Goal: Information Seeking & Learning: Learn about a topic

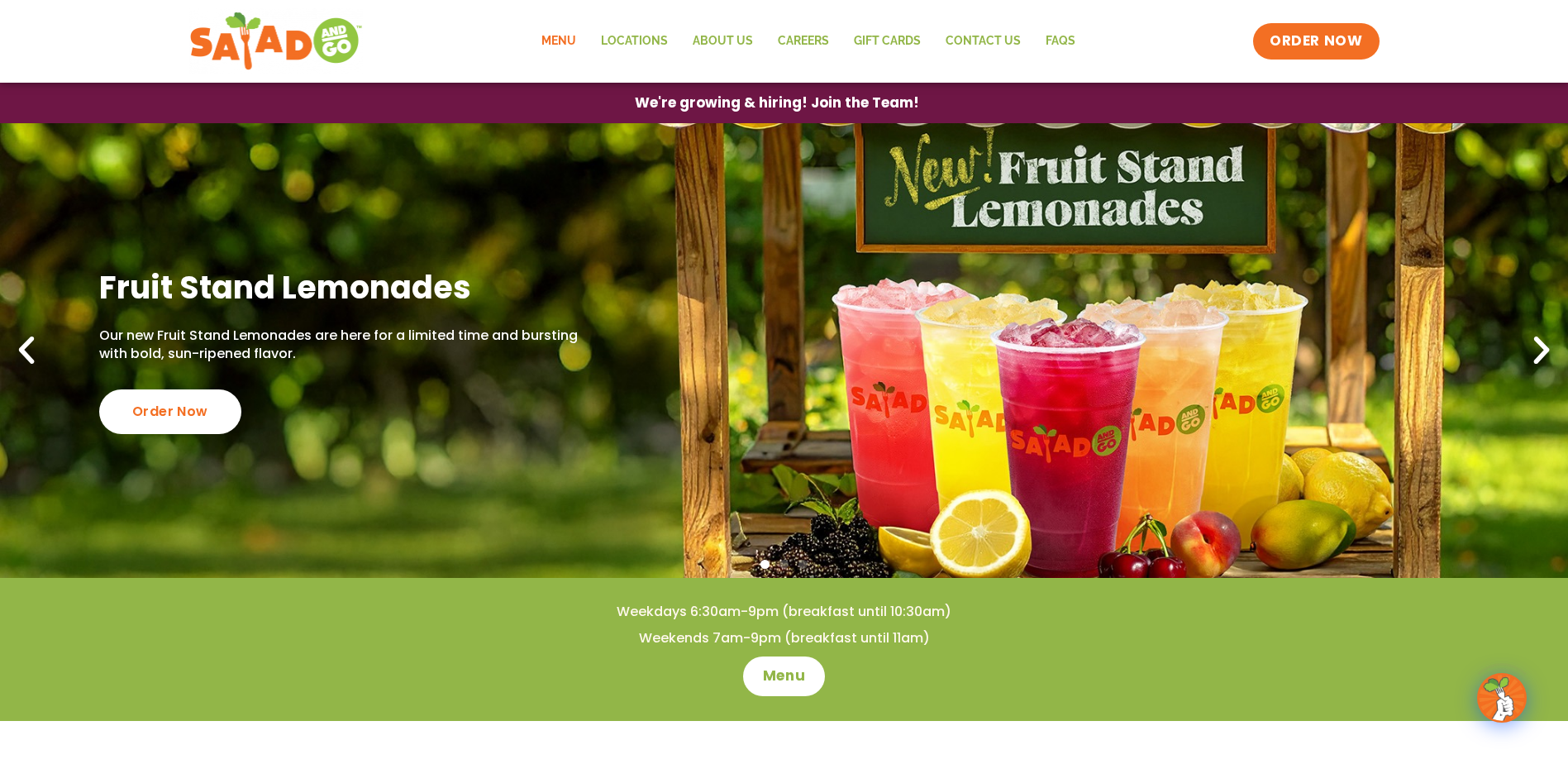
click at [558, 51] on link "Menu" at bounding box center [558, 41] width 59 height 38
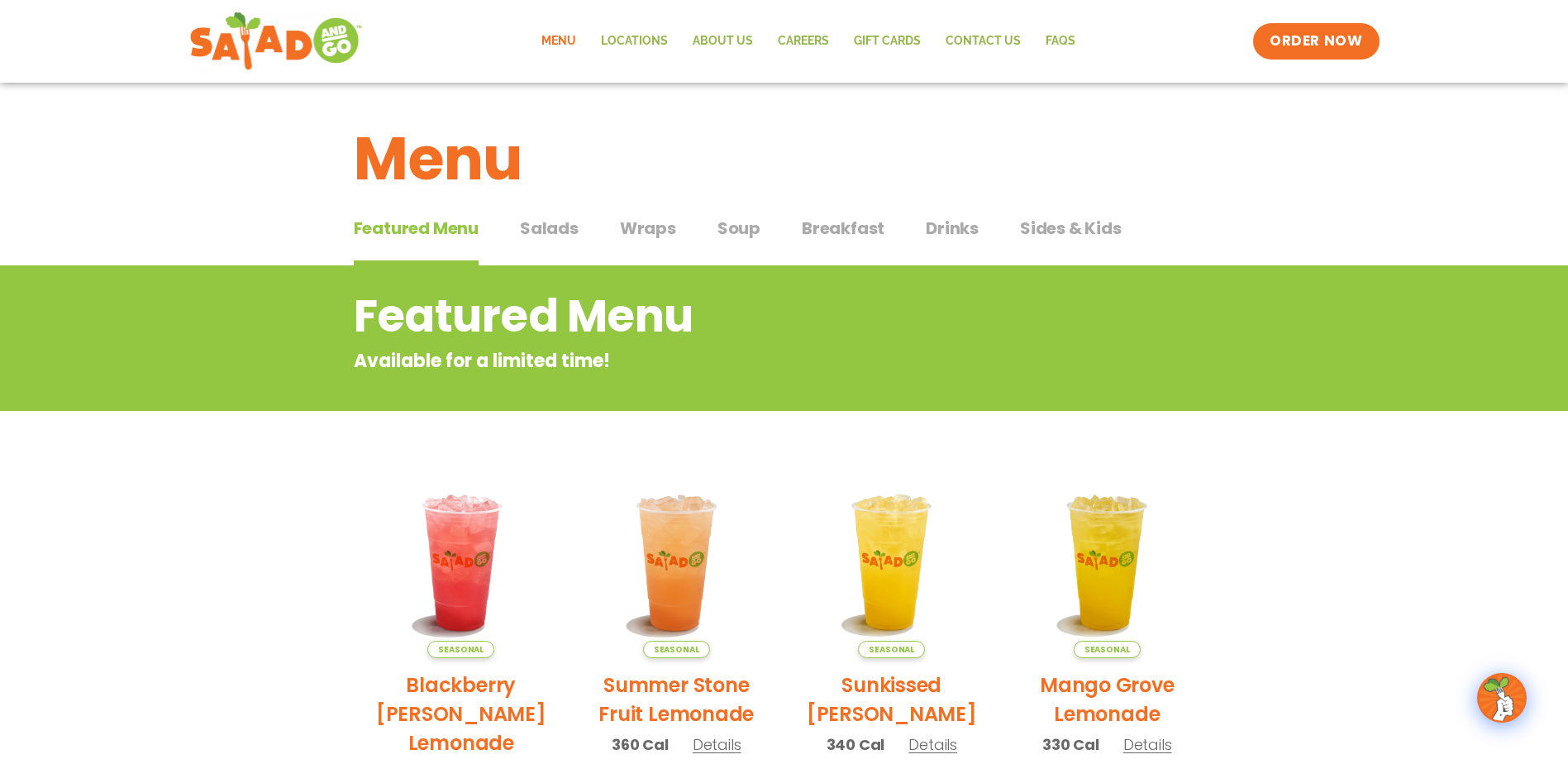
click at [527, 233] on span "Salads" at bounding box center [549, 228] width 58 height 24
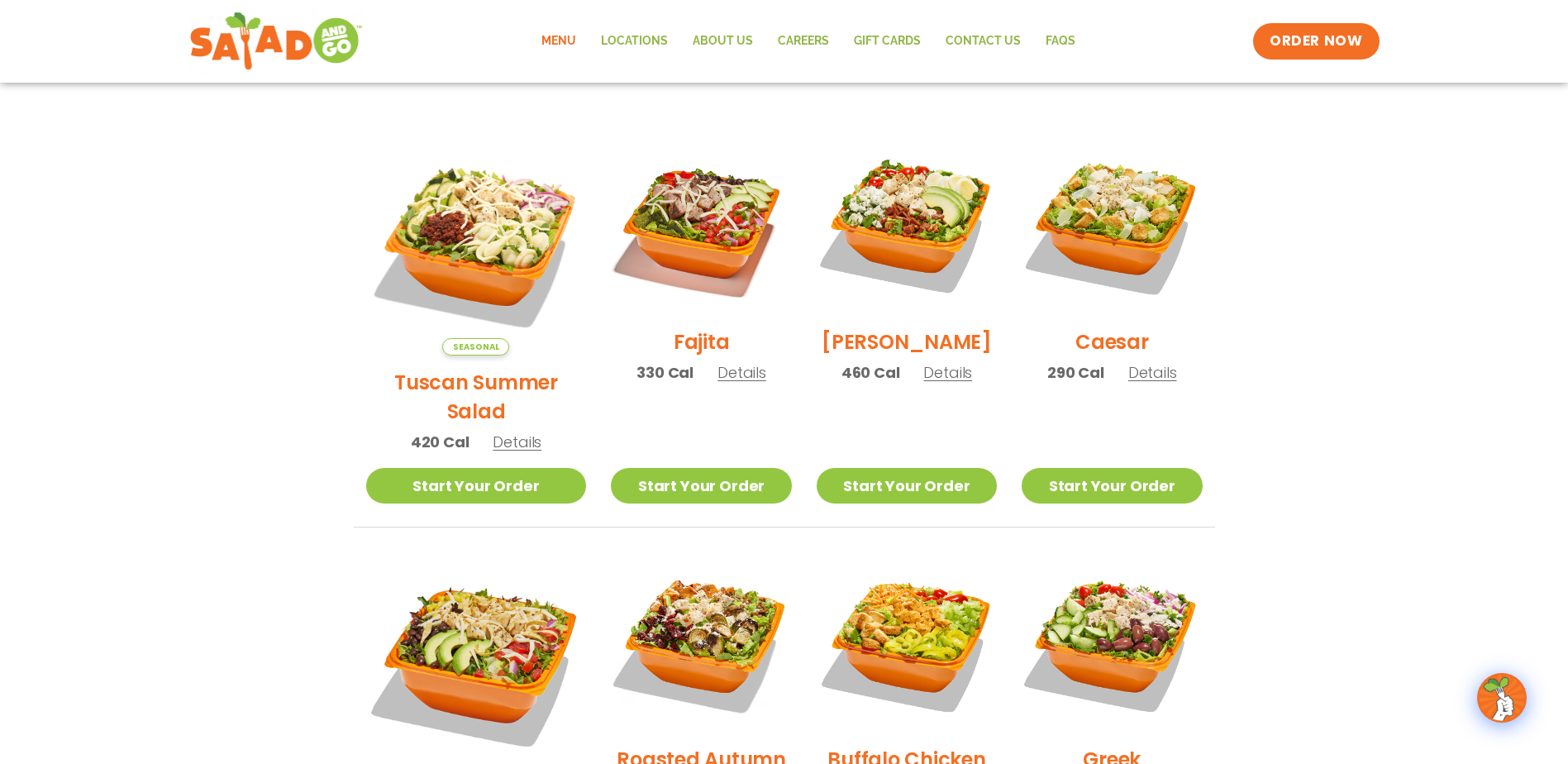
scroll to position [413, 0]
click at [718, 384] on span "Details" at bounding box center [742, 374] width 49 height 21
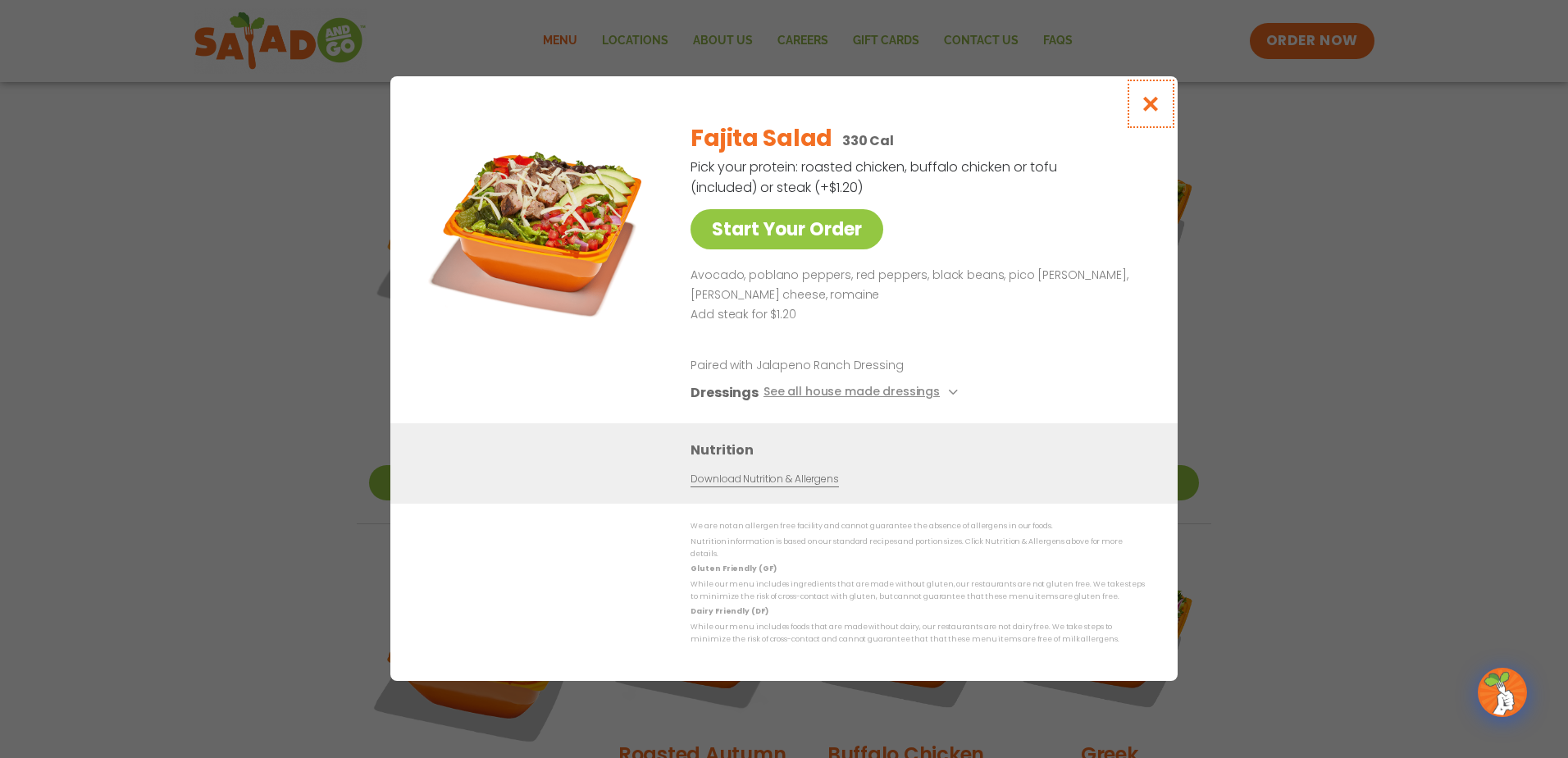
click at [1153, 106] on icon "Close modal" at bounding box center [1151, 104] width 21 height 17
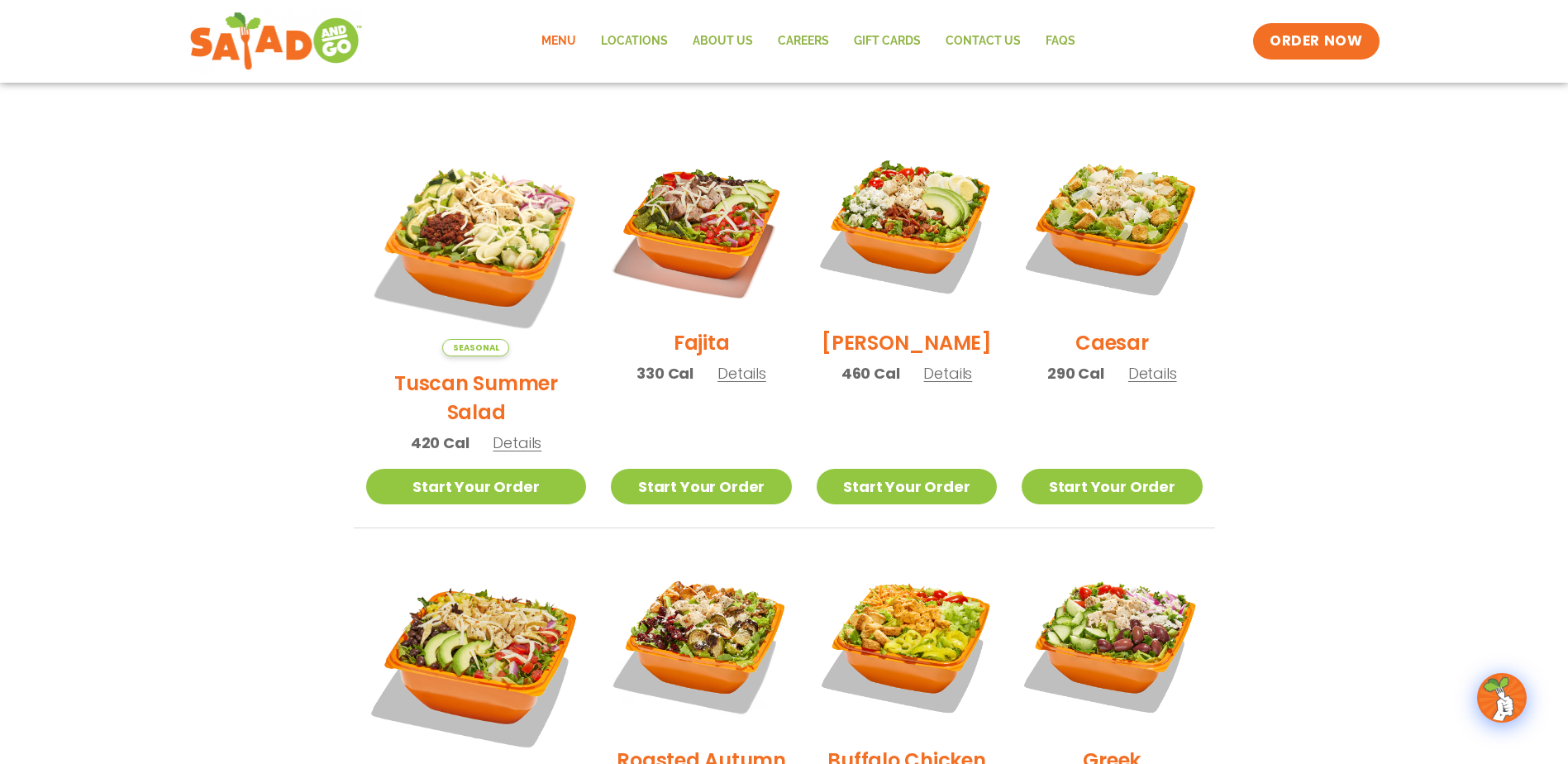
click at [720, 384] on span "Details" at bounding box center [742, 374] width 49 height 21
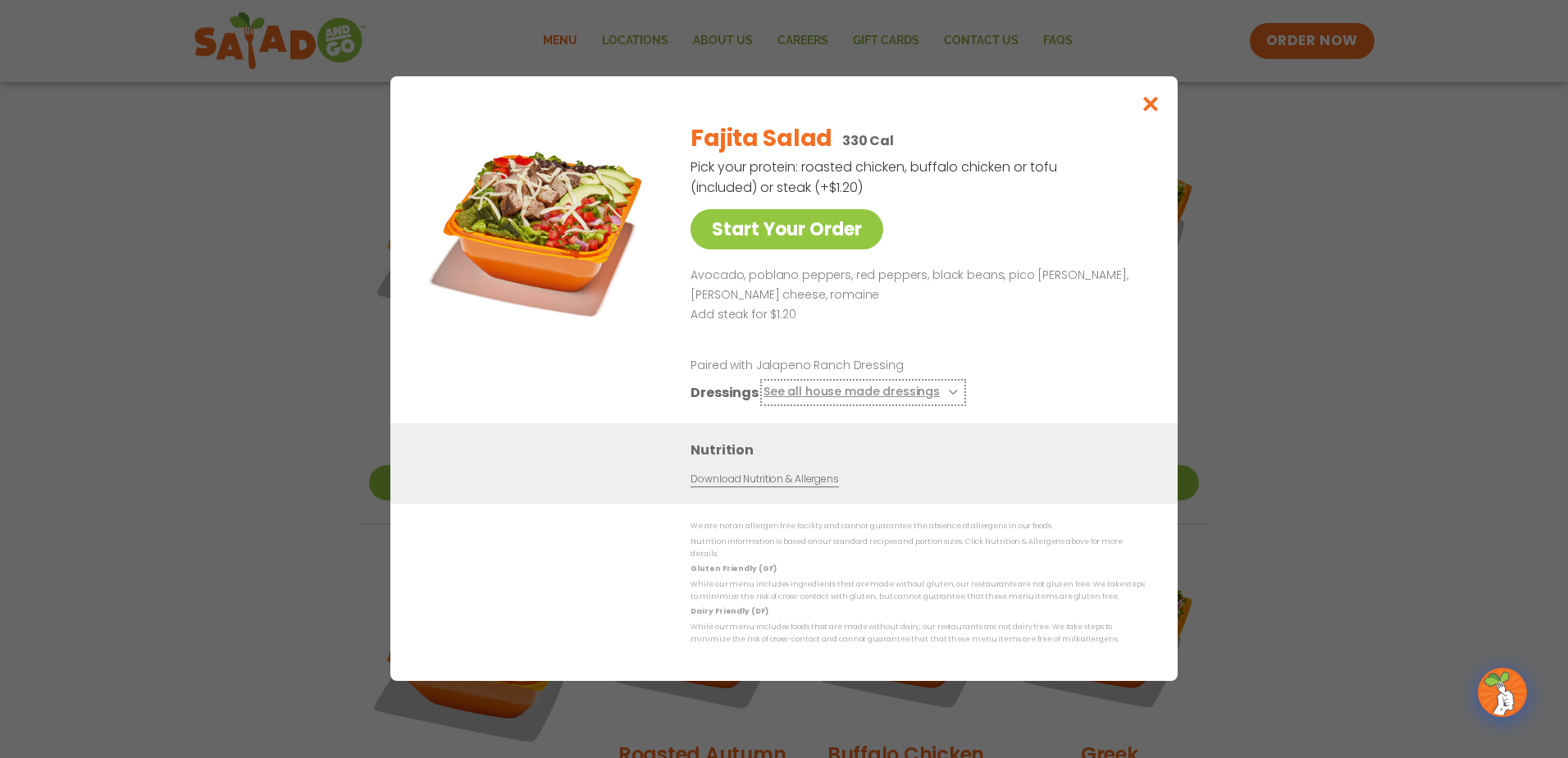
click at [895, 396] on button "See all house made dressings" at bounding box center [862, 393] width 199 height 21
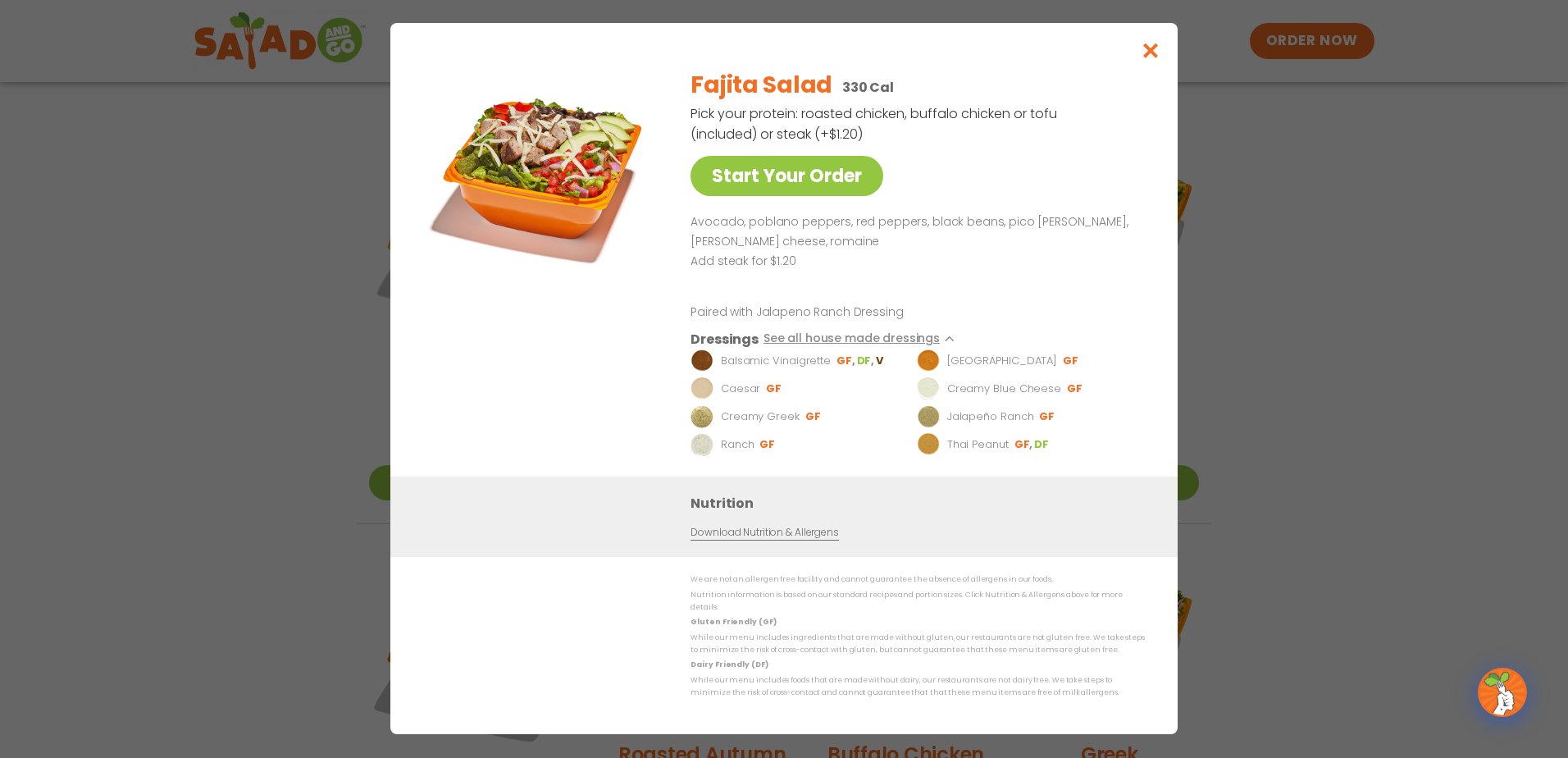
click at [710, 369] on img at bounding box center [702, 361] width 23 height 23
click at [1140, 48] on button "Close modal" at bounding box center [1150, 50] width 53 height 55
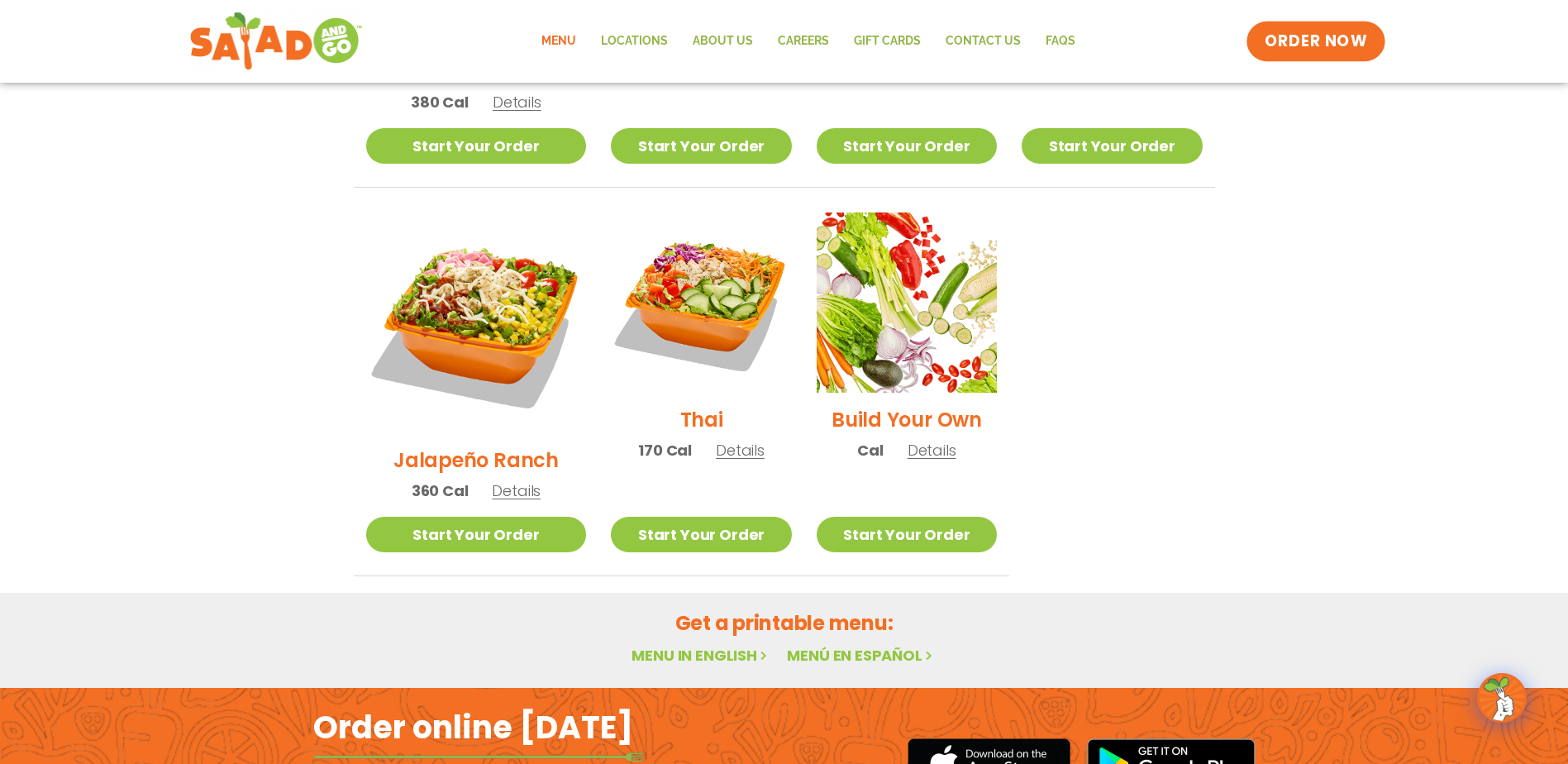
scroll to position [1229, 0]
